Goal: Task Accomplishment & Management: Complete application form

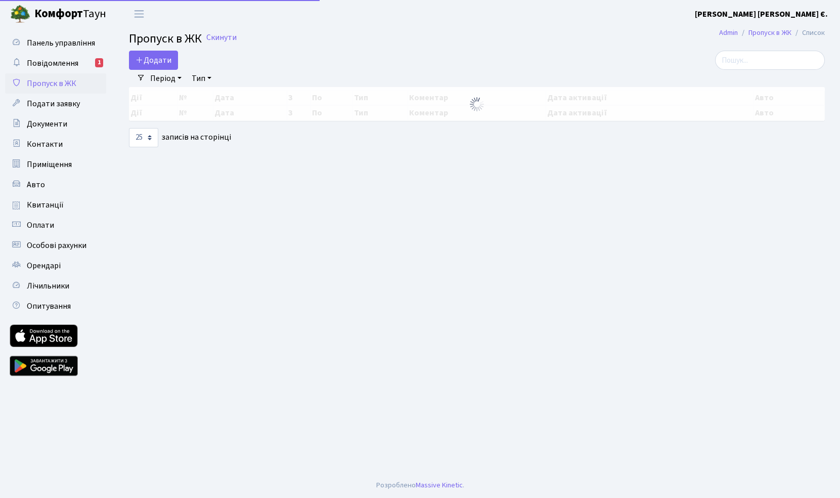
select select "25"
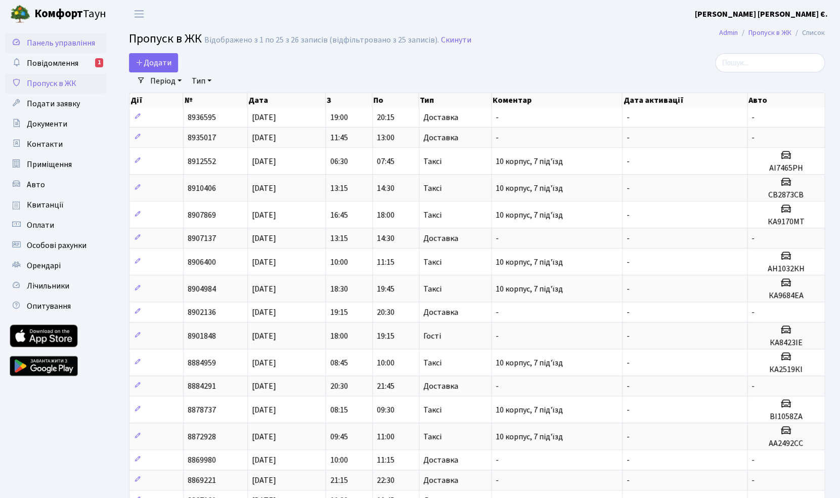
click at [60, 41] on span "Панель управління" at bounding box center [61, 42] width 68 height 11
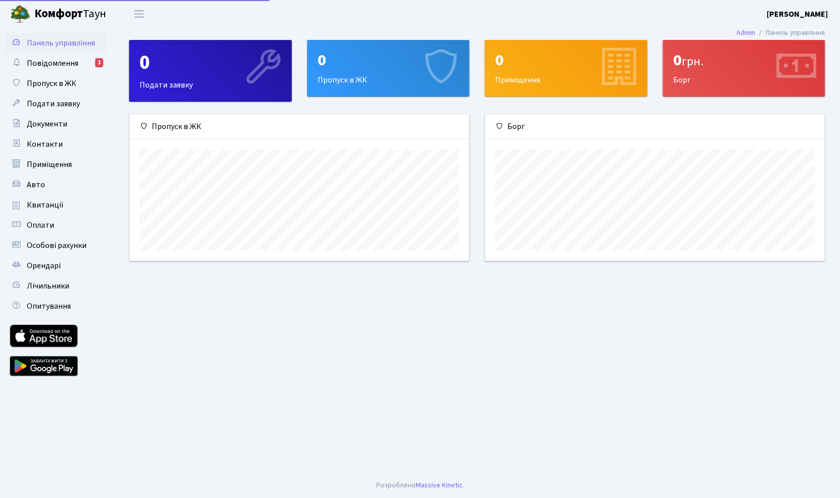
scroll to position [146, 339]
click at [45, 212] on link "Квитанції" at bounding box center [55, 205] width 101 height 20
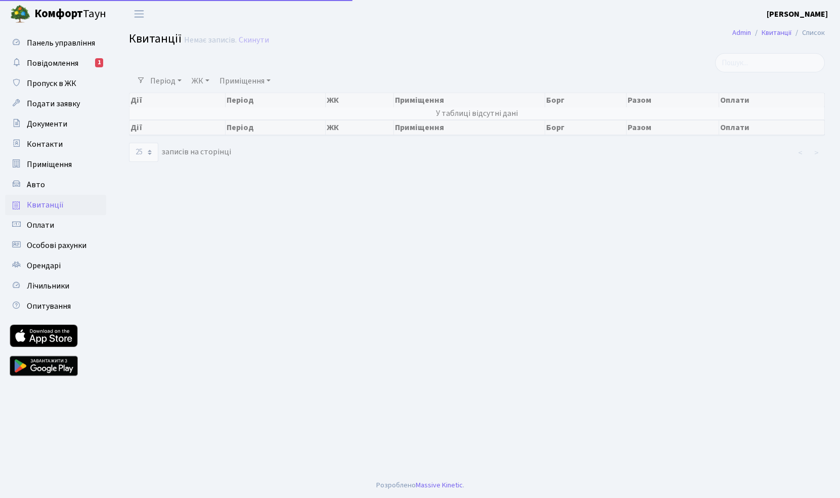
select select "25"
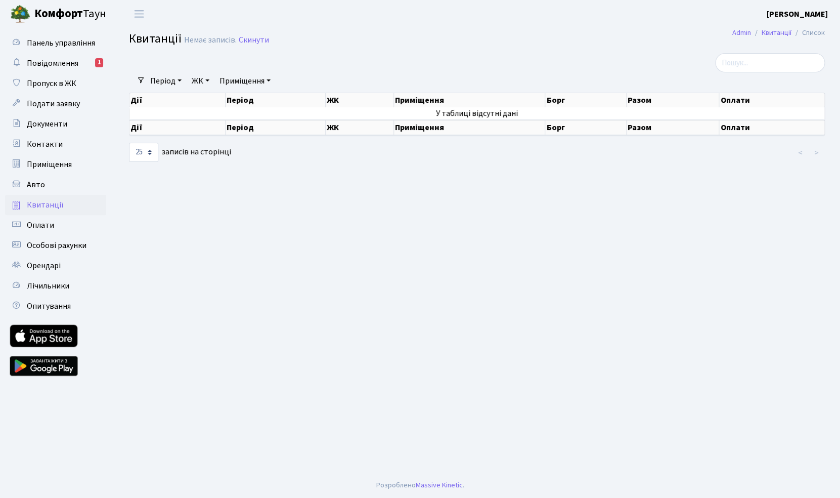
click at [48, 208] on span "Квитанції" at bounding box center [45, 204] width 37 height 11
select select "25"
click at [61, 59] on span "Повідомлення" at bounding box center [53, 63] width 52 height 11
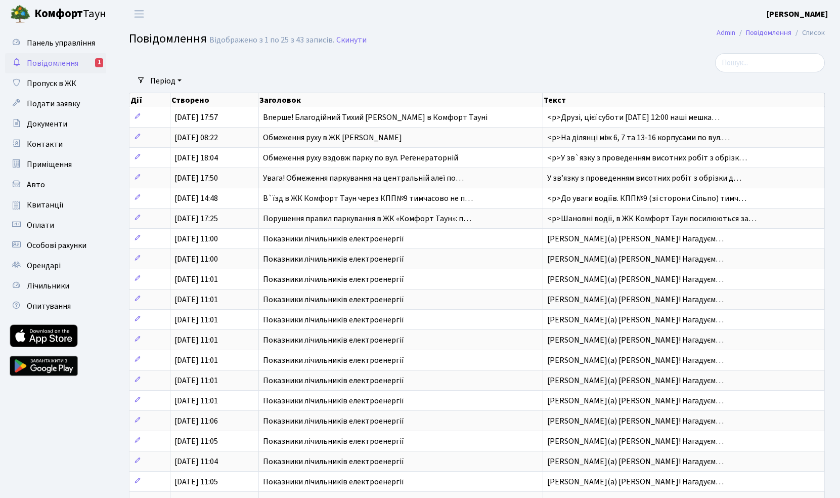
select select "25"
click at [61, 46] on span "Панель управління" at bounding box center [61, 42] width 68 height 11
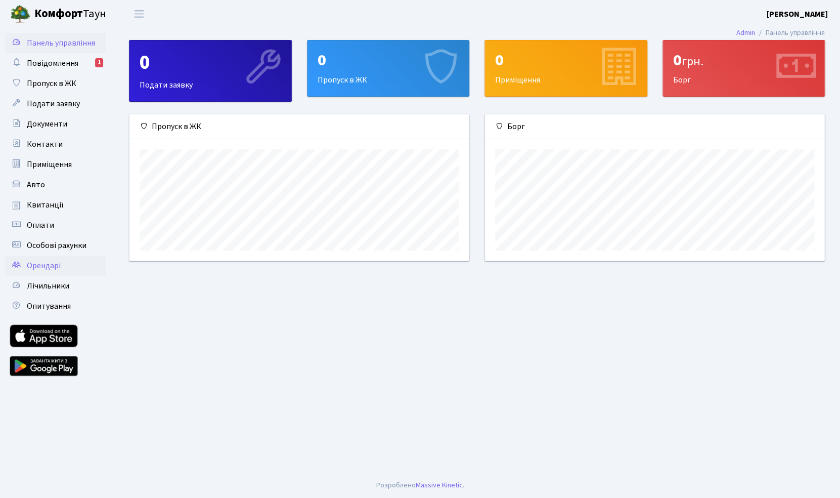
scroll to position [146, 339]
click at [45, 292] on link "Лічильники" at bounding box center [55, 286] width 101 height 20
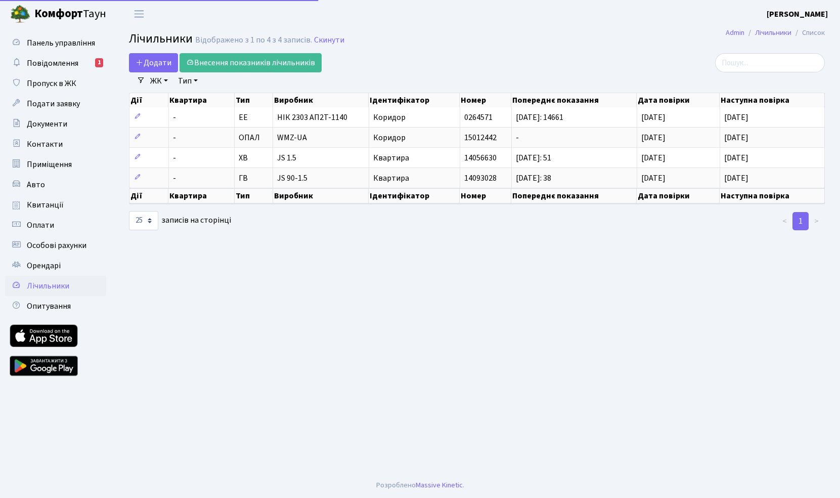
select select "25"
click at [42, 208] on span "Квитанції" at bounding box center [45, 204] width 37 height 11
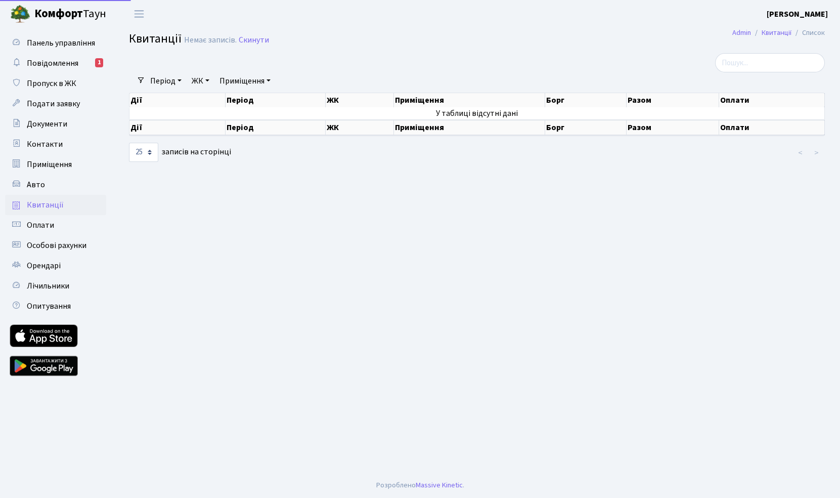
select select "25"
click at [61, 45] on span "Панель управління" at bounding box center [61, 42] width 68 height 11
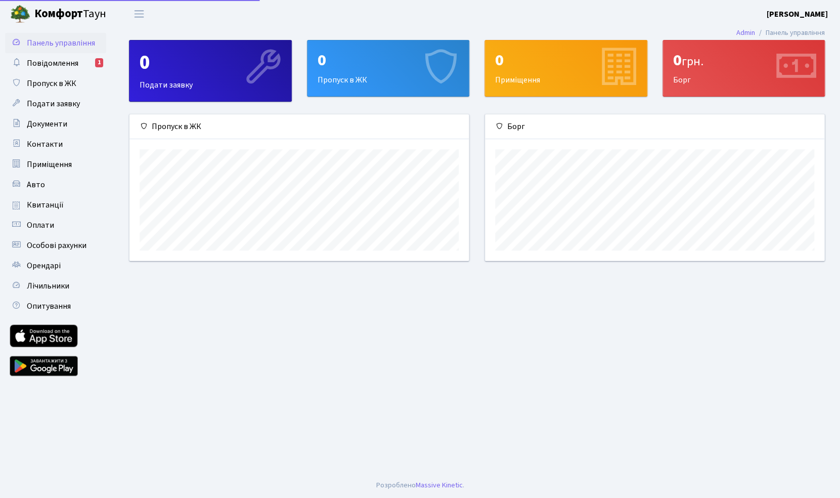
scroll to position [146, 339]
click at [55, 83] on span "Пропуск в ЖК" at bounding box center [52, 83] width 50 height 11
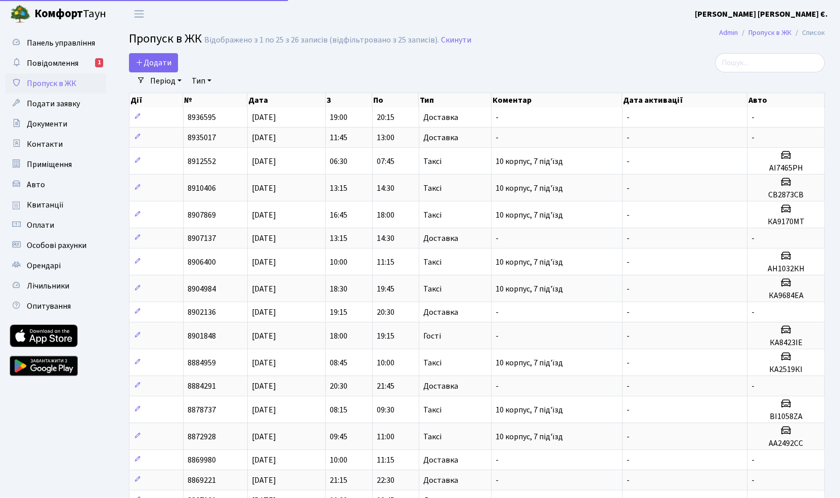
select select "25"
click at [160, 63] on span "Додати" at bounding box center [154, 62] width 36 height 11
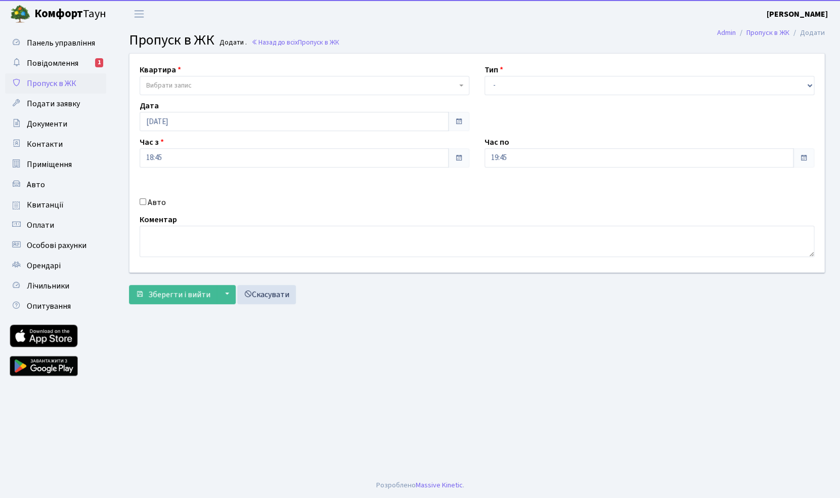
click at [204, 82] on span "Вибрати запис" at bounding box center [301, 85] width 310 height 10
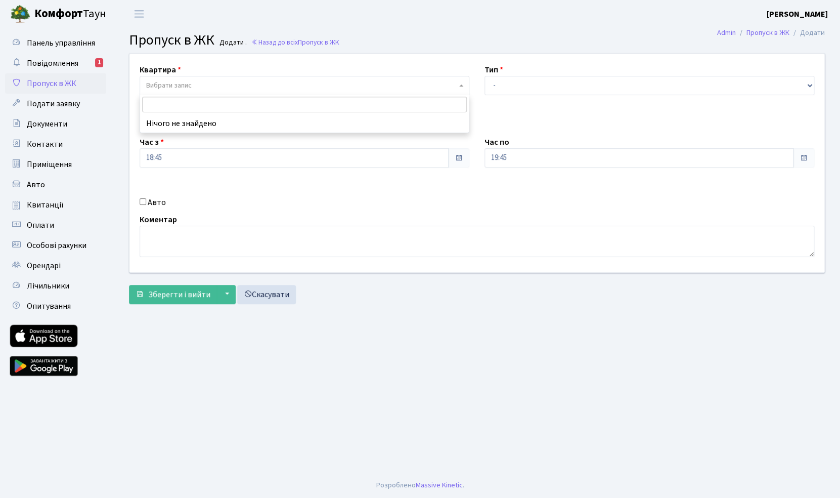
click at [190, 124] on li "Нічого не знайдено" at bounding box center [304, 123] width 329 height 18
click at [55, 15] on b "Комфорт" at bounding box center [58, 14] width 49 height 16
